Goal: Transaction & Acquisition: Purchase product/service

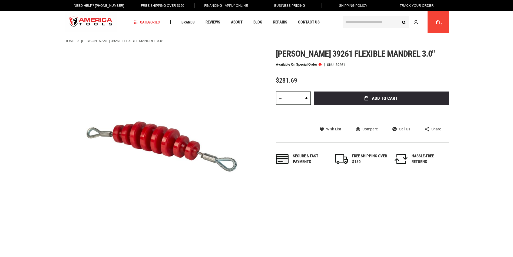
click at [355, 22] on input "text" at bounding box center [376, 22] width 66 height 12
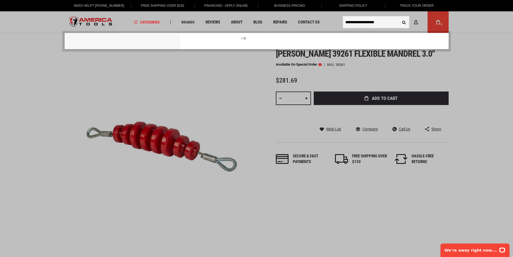
type input "**********"
click at [399, 17] on button "Search" at bounding box center [404, 22] width 10 height 10
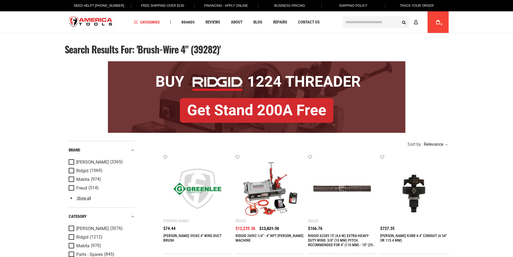
click at [345, 22] on input "text" at bounding box center [376, 22] width 66 height 12
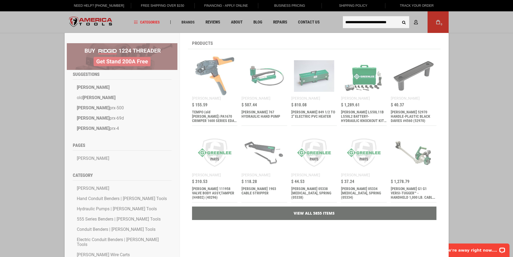
type input "**********"
click at [399, 17] on button "Search" at bounding box center [404, 22] width 10 height 10
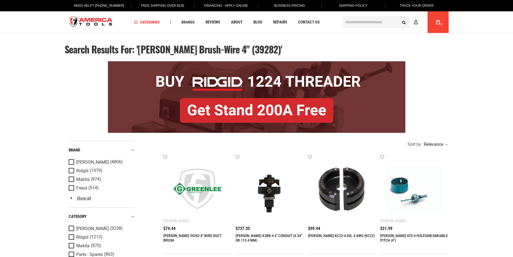
click at [198, 204] on img at bounding box center [198, 189] width 58 height 58
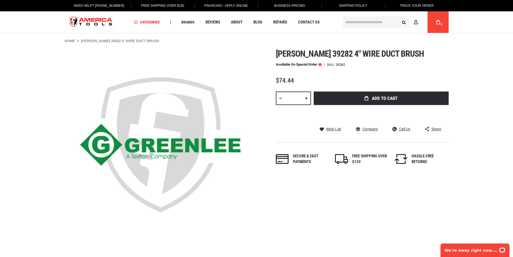
click at [307, 99] on link at bounding box center [306, 99] width 9 height 14
type input "*"
drag, startPoint x: 404, startPoint y: 54, endPoint x: 278, endPoint y: 53, distance: 126.5
click at [278, 53] on h1 "Greenlee 39282 4" wire duct brush" at bounding box center [362, 54] width 173 height 10
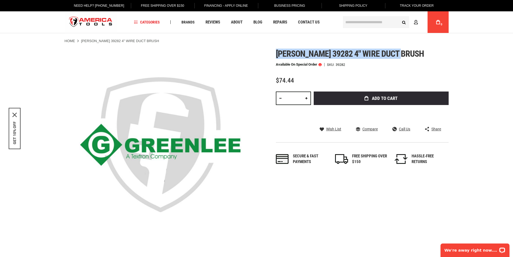
copy span "Greenlee 39282 4" wire duct brush"
click at [321, 64] on span at bounding box center [319, 65] width 3 height 4
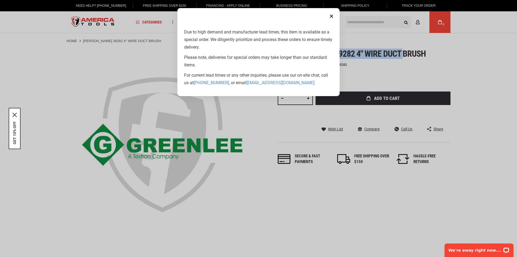
drag, startPoint x: 258, startPoint y: 12, endPoint x: 352, endPoint y: 87, distance: 120.0
click at [352, 87] on aside "Close Due to high demand and manufacturer lead times, this item is available as…" at bounding box center [258, 128] width 517 height 257
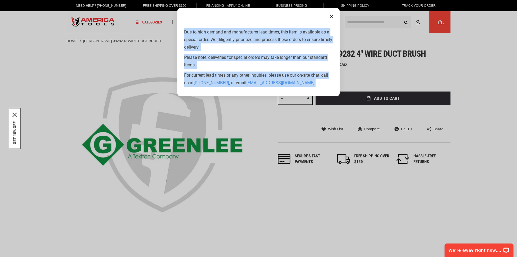
click at [249, 10] on header "Close" at bounding box center [258, 15] width 162 height 15
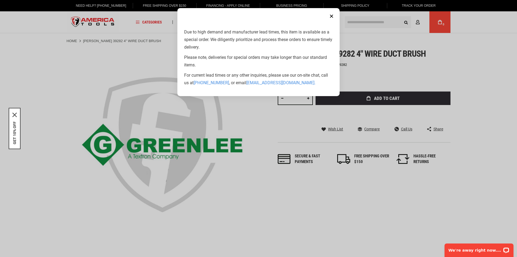
click at [330, 17] on button "Close" at bounding box center [331, 16] width 11 height 11
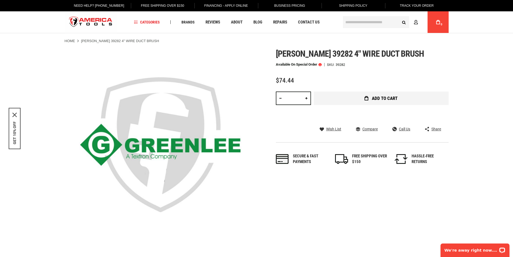
click at [365, 99] on icon "submit" at bounding box center [366, 98] width 4 height 4
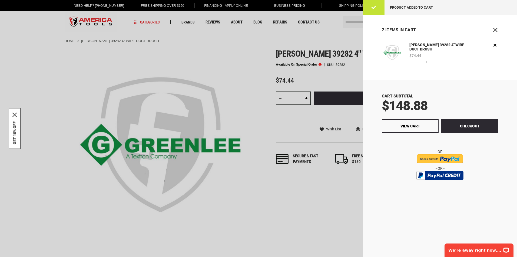
click at [246, 65] on div at bounding box center [258, 128] width 517 height 257
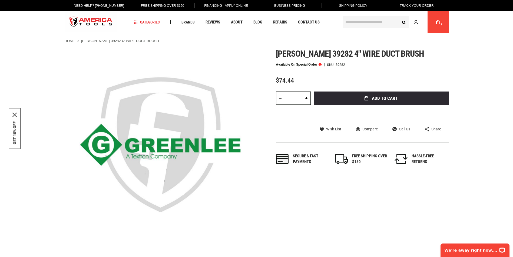
click at [364, 21] on input "text" at bounding box center [376, 22] width 66 height 12
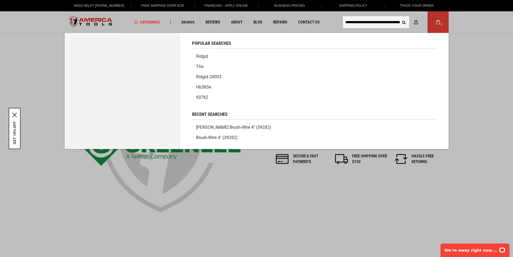
scroll to position [0, 32]
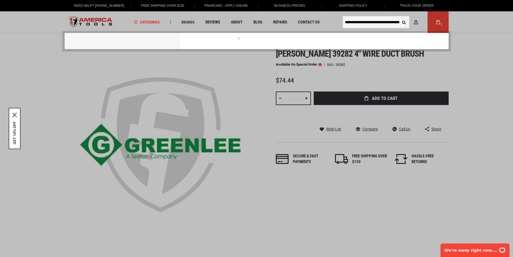
type input "**********"
click at [399, 17] on button "Search" at bounding box center [404, 22] width 10 height 10
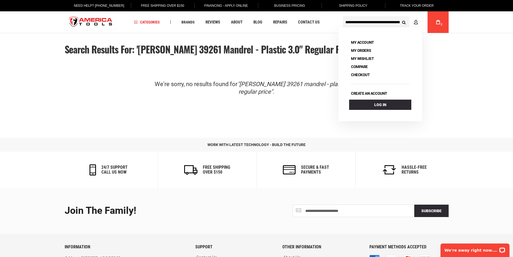
scroll to position [0, 32]
drag, startPoint x: 389, startPoint y: 21, endPoint x: 438, endPoint y: 24, distance: 49.5
click at [438, 24] on div "**********" at bounding box center [394, 22] width 107 height 22
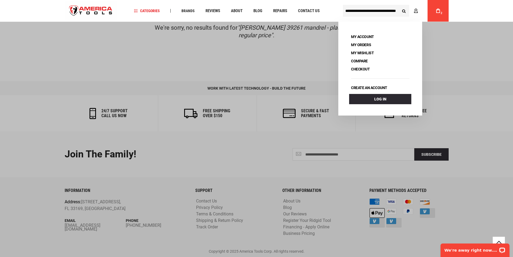
scroll to position [0, 9]
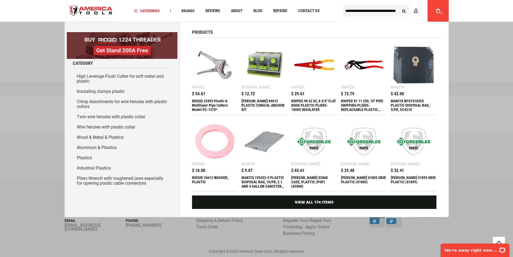
type input "**********"
click at [399, 6] on button "Search" at bounding box center [404, 11] width 10 height 10
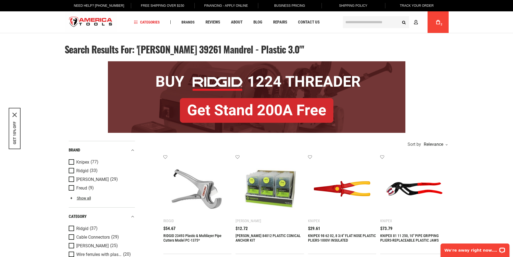
drag, startPoint x: 138, startPoint y: 47, endPoint x: 271, endPoint y: 46, distance: 133.3
click at [271, 46] on span "Search results for: 'Greenlee 39261 Mandrel - Plastic 3.0"'" at bounding box center [184, 49] width 239 height 14
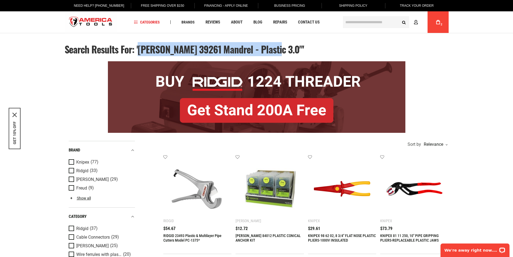
click at [362, 25] on input "text" at bounding box center [376, 22] width 66 height 12
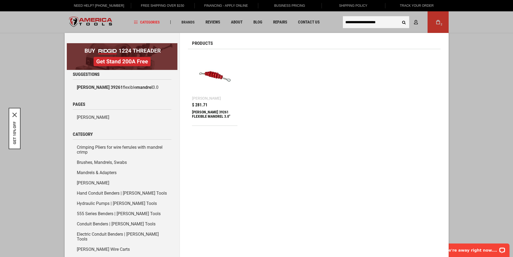
type input "**********"
click at [399, 17] on button "Search" at bounding box center [404, 22] width 10 height 10
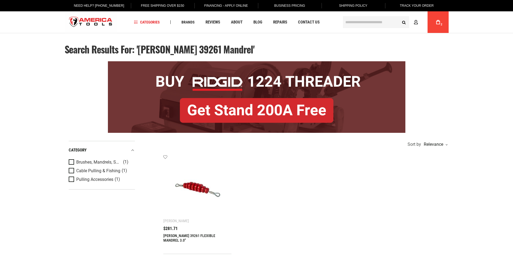
click at [198, 188] on img at bounding box center [198, 189] width 58 height 58
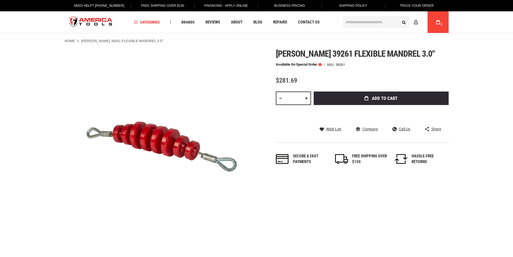
click at [321, 65] on span at bounding box center [319, 65] width 3 height 4
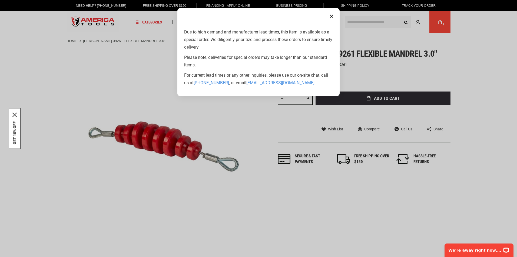
click at [334, 17] on button "Close" at bounding box center [331, 16] width 11 height 11
